Goal: Task Accomplishment & Management: Use online tool/utility

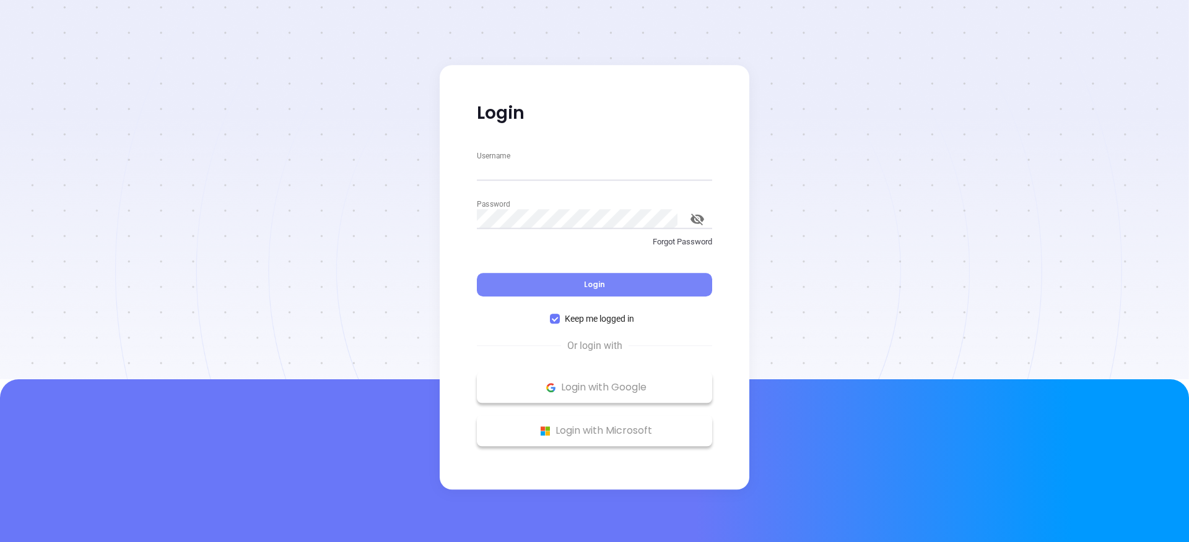
type input "[PERSON_NAME][EMAIL_ADDRESS][DOMAIN_NAME]"
click at [563, 277] on button "Login" at bounding box center [594, 285] width 235 height 24
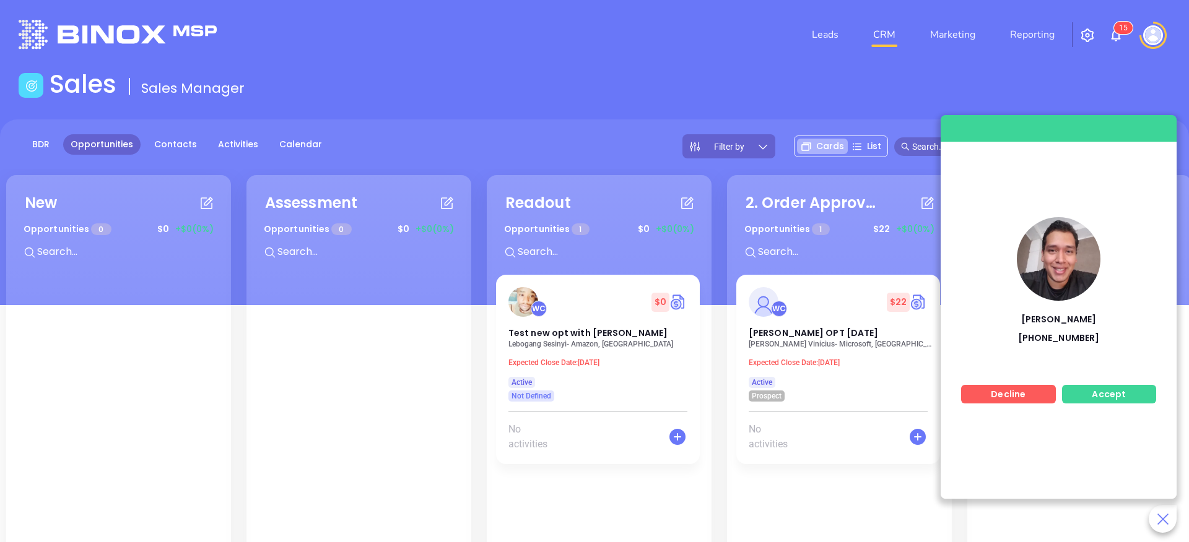
click at [1104, 388] on span "Accept" at bounding box center [1108, 394] width 34 height 12
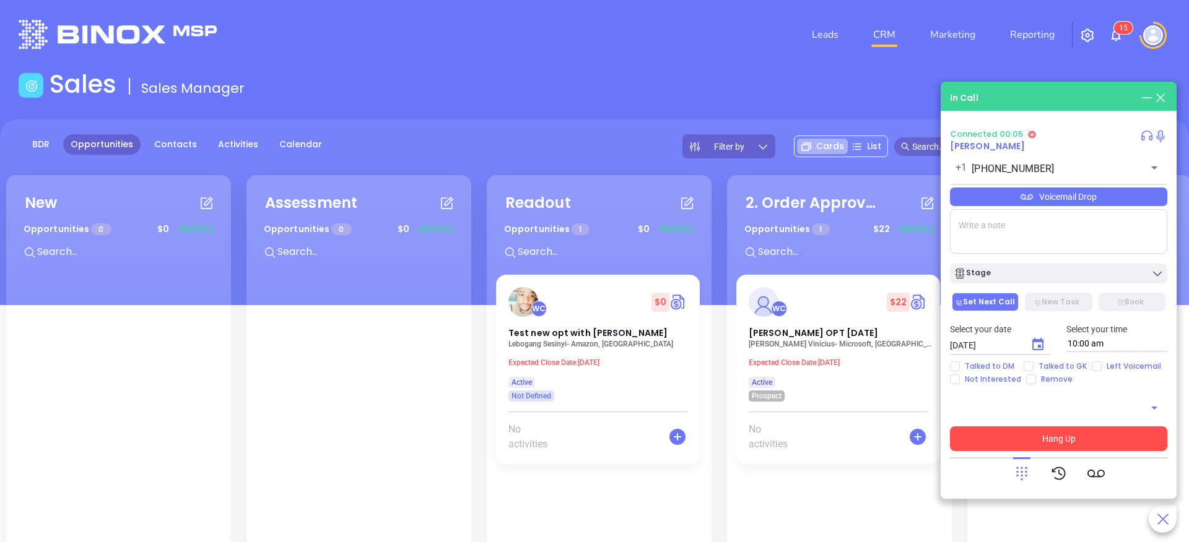
click at [1036, 436] on button "Hang Up" at bounding box center [1058, 439] width 217 height 25
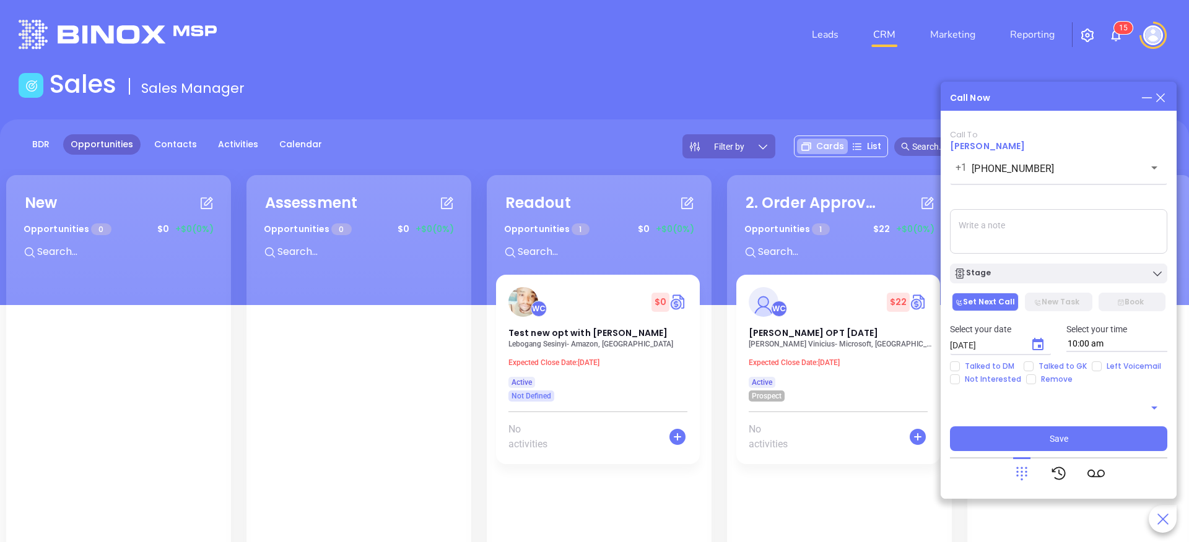
click at [1002, 147] on span "[PERSON_NAME]" at bounding box center [987, 146] width 75 height 12
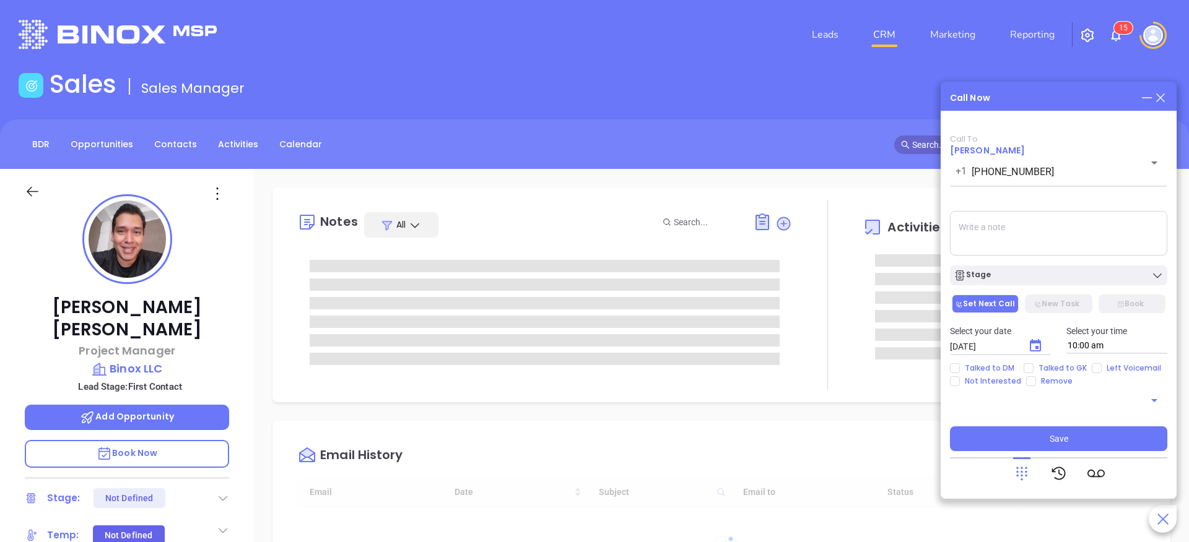
type input "[DATE]"
type input "[PERSON_NAME]"
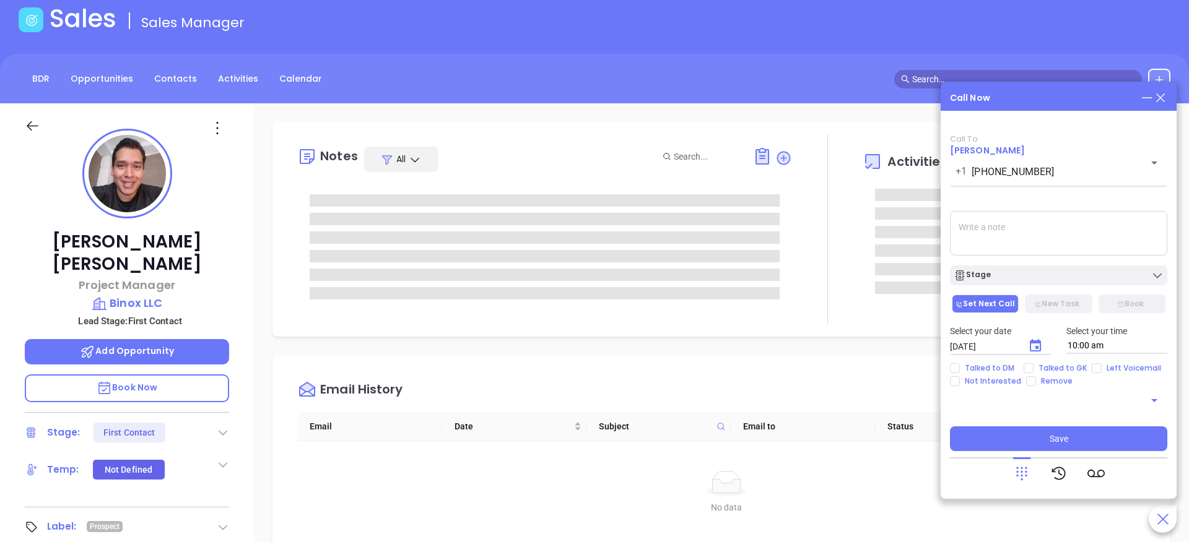
scroll to position [361, 0]
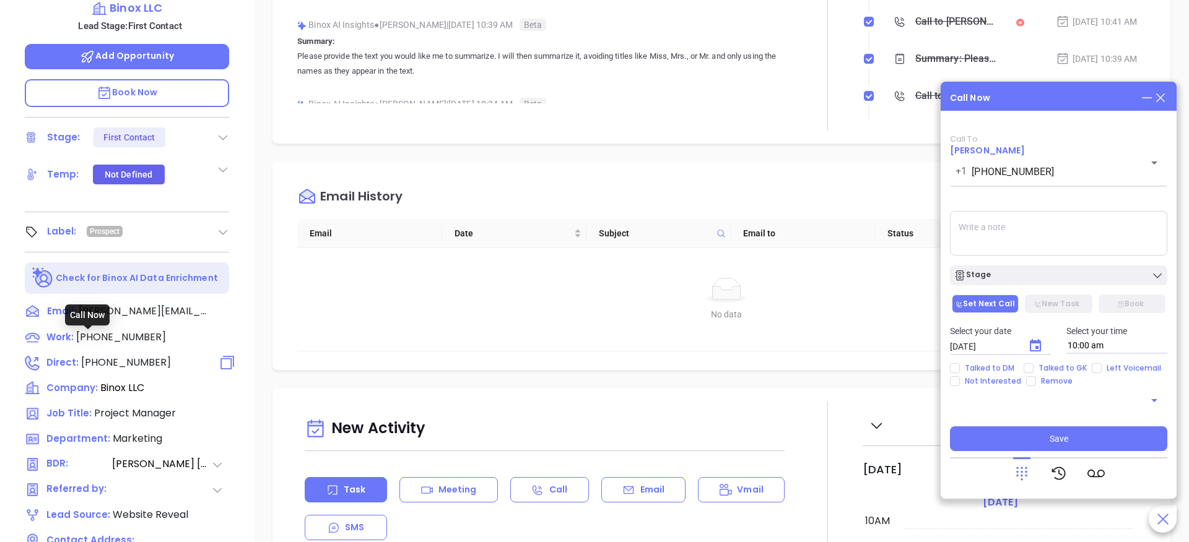
click at [67, 356] on span "Direct :" at bounding box center [62, 362] width 32 height 13
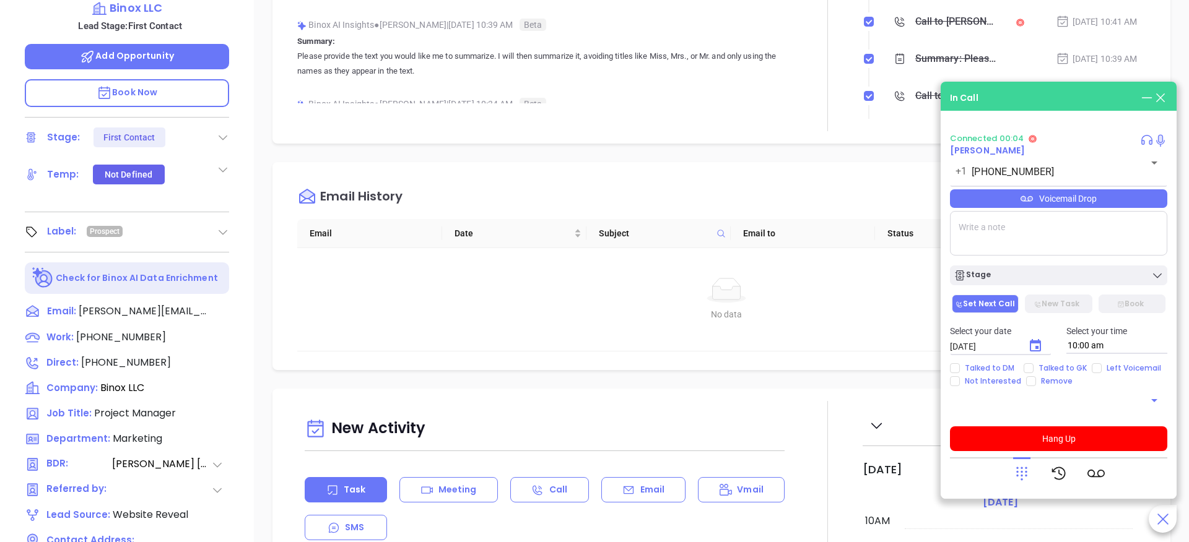
click at [1036, 196] on div "Voicemail Drop" at bounding box center [1058, 198] width 217 height 19
click at [1003, 228] on span "[DATE]" at bounding box center [1043, 236] width 134 height 16
checkbox input "true"
